Goal: Find specific page/section: Find specific page/section

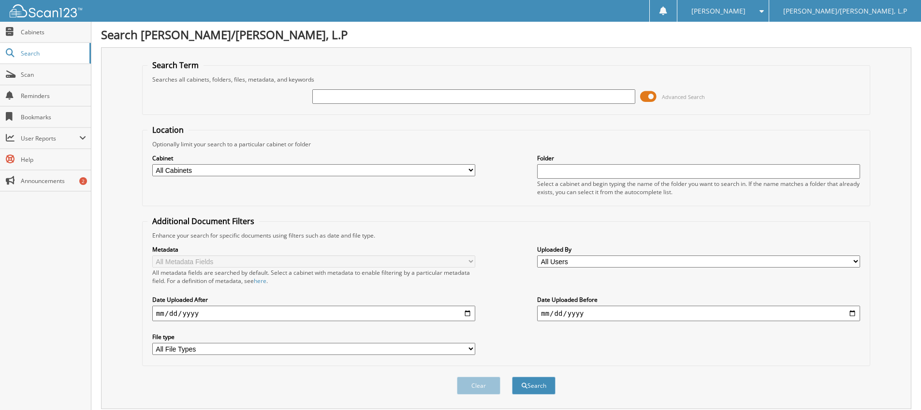
click at [401, 93] on input "text" at bounding box center [473, 96] width 323 height 15
type input "51457"
click at [512, 377] on button "Search" at bounding box center [534, 386] width 44 height 18
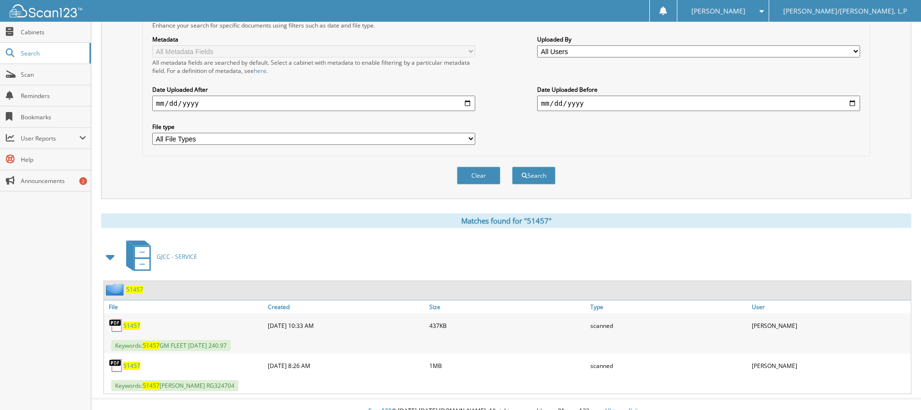
scroll to position [224, 0]
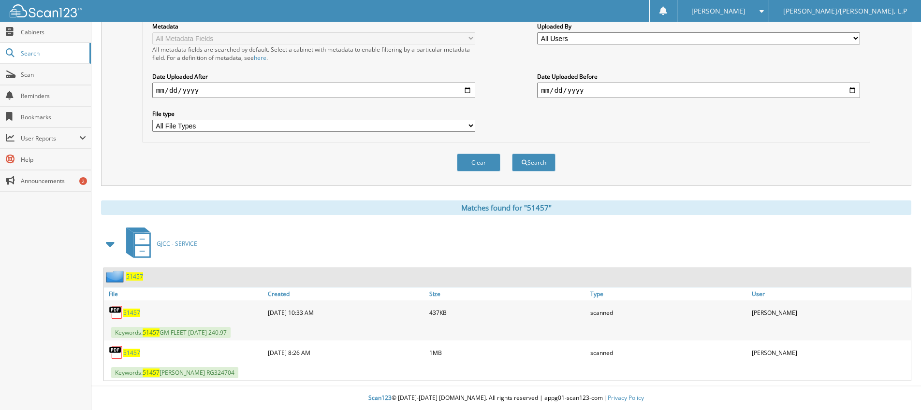
click at [133, 353] on span "51457" at bounding box center [131, 353] width 17 height 8
click at [137, 309] on span "51457" at bounding box center [131, 313] width 17 height 8
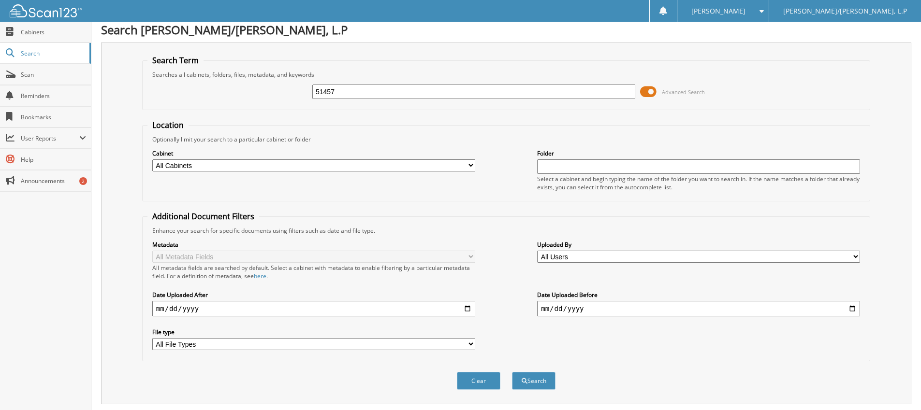
scroll to position [0, 0]
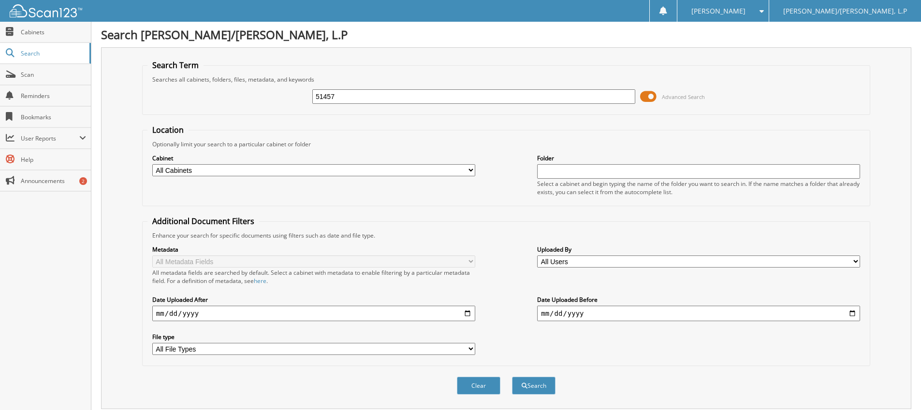
click at [358, 96] on input "51457" at bounding box center [473, 96] width 323 height 15
type input "LR171885"
click at [547, 385] on button "Search" at bounding box center [534, 386] width 44 height 18
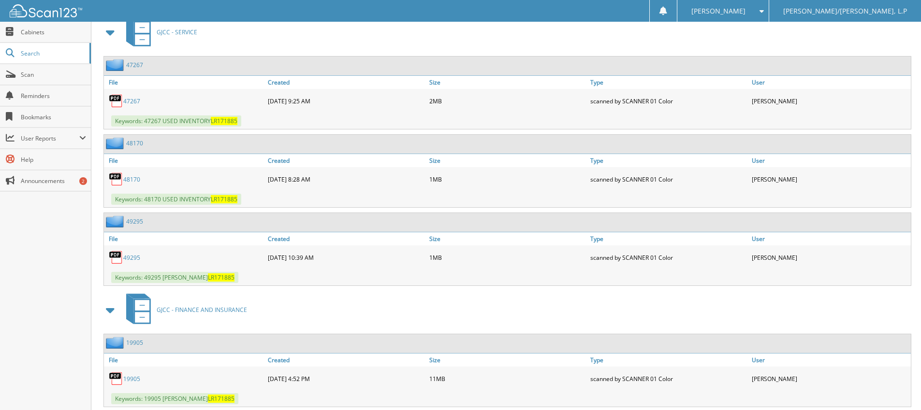
scroll to position [462, 0]
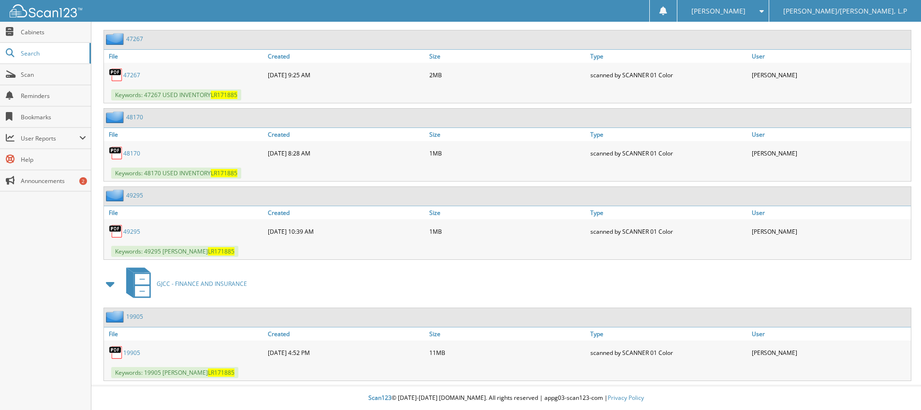
click at [136, 354] on link "19905" at bounding box center [131, 353] width 17 height 8
